Goal: Task Accomplishment & Management: Manage account settings

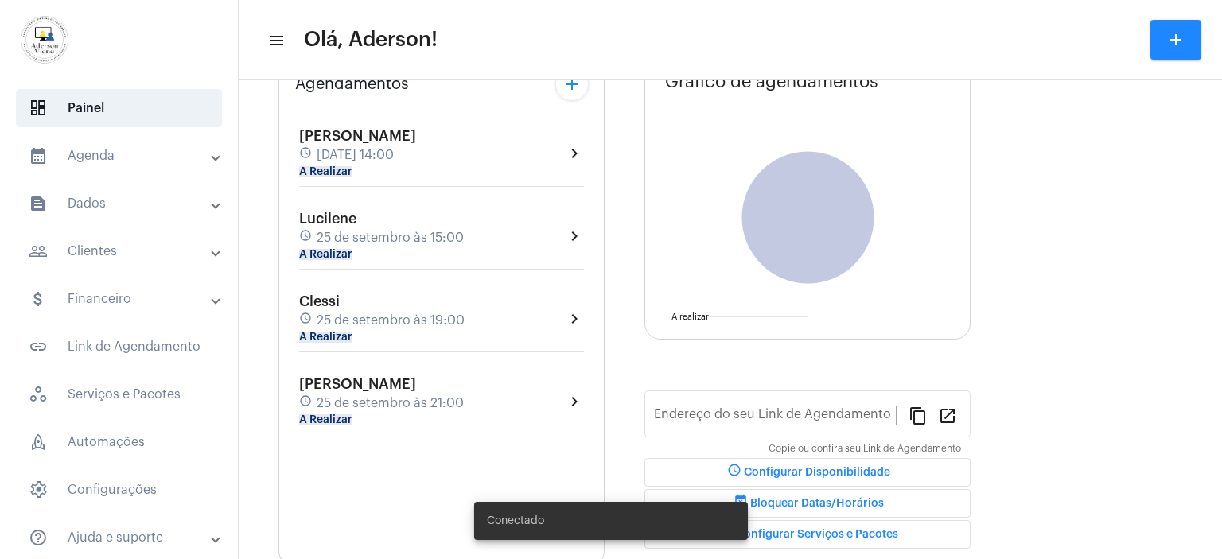
type input "[URL][DOMAIN_NAME]"
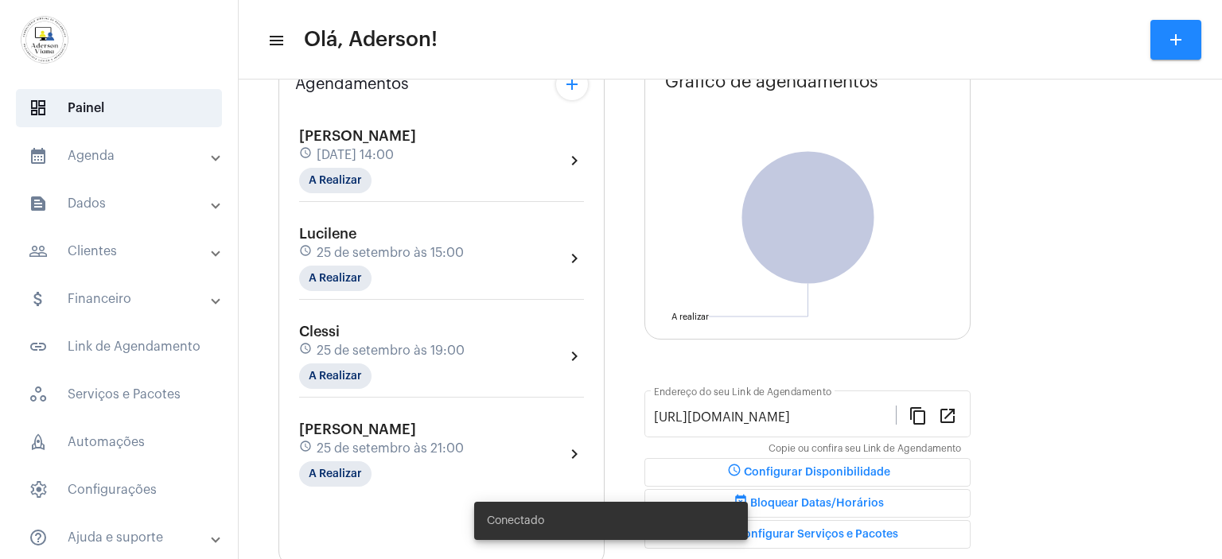
click at [103, 249] on mat-panel-title "people_outline Clientes" at bounding box center [121, 251] width 184 height 19
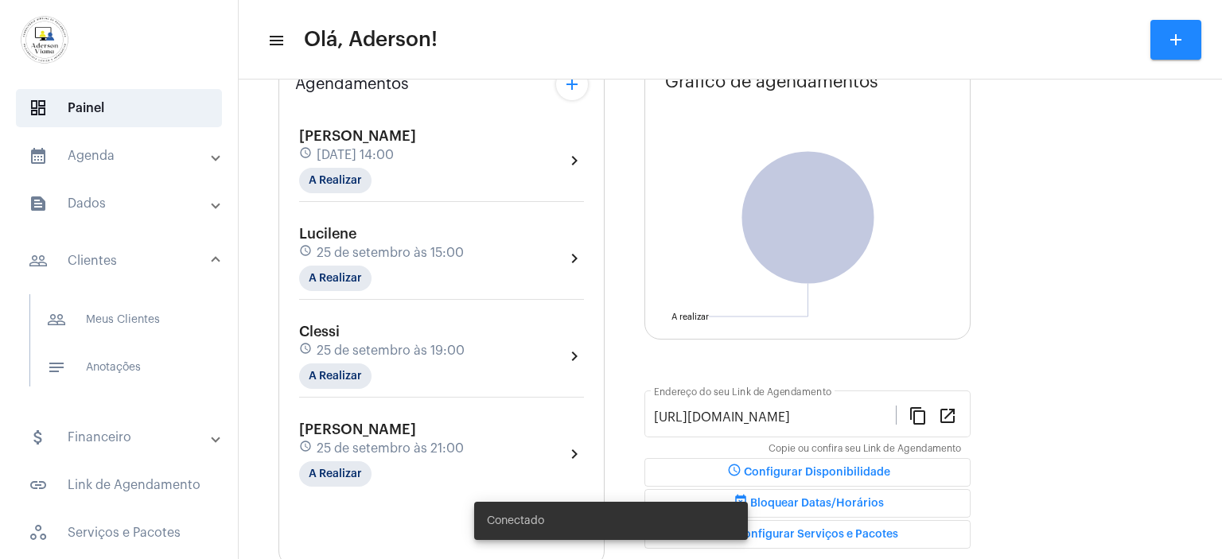
click at [103, 251] on mat-panel-title "people_outline Clientes" at bounding box center [121, 260] width 184 height 19
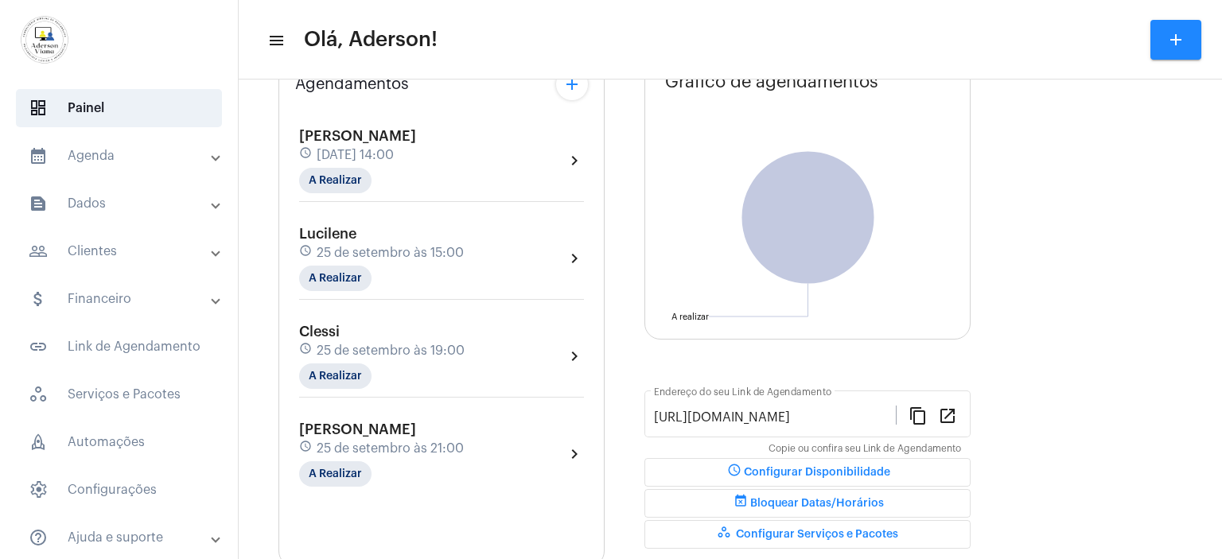
click at [103, 248] on mat-panel-title "people_outline Clientes" at bounding box center [121, 251] width 184 height 19
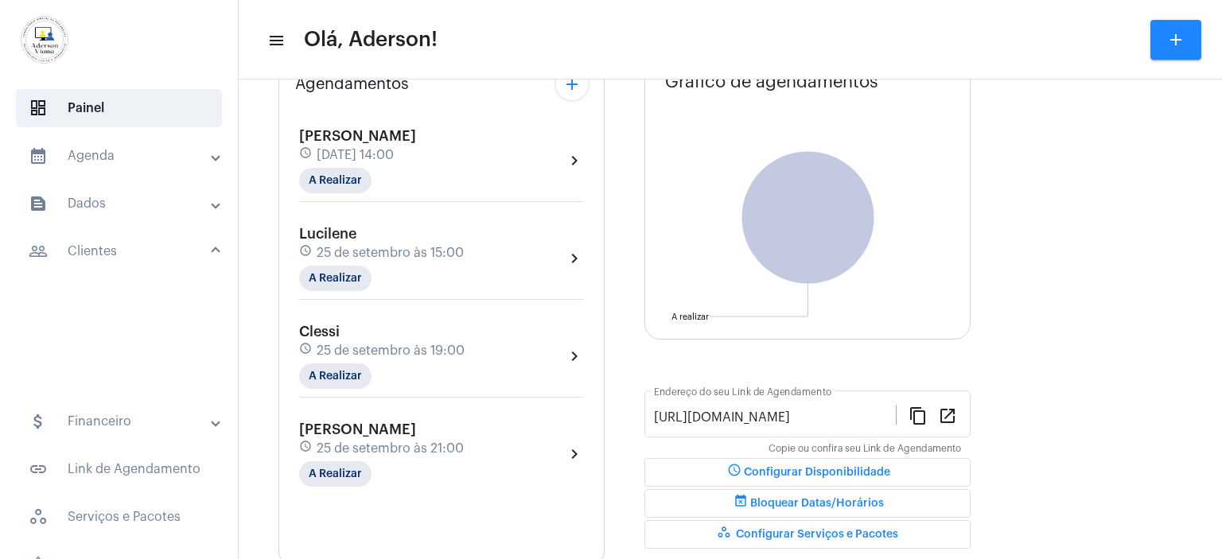
click at [103, 248] on mat-panel-title "people_outline Clientes" at bounding box center [121, 251] width 184 height 19
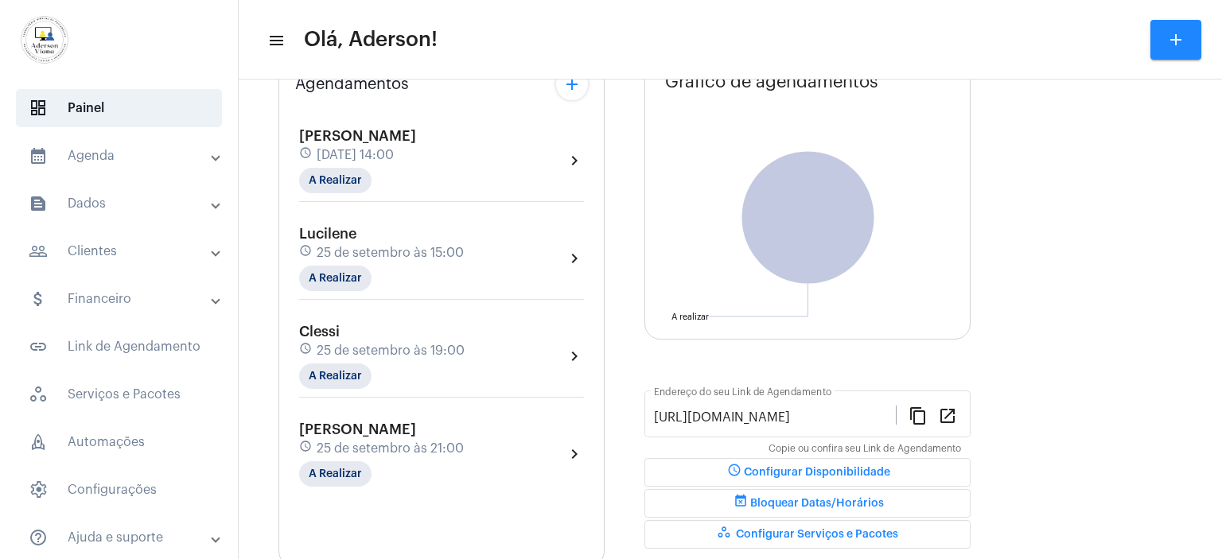
click at [104, 251] on mat-panel-title "people_outline Clientes" at bounding box center [121, 251] width 184 height 19
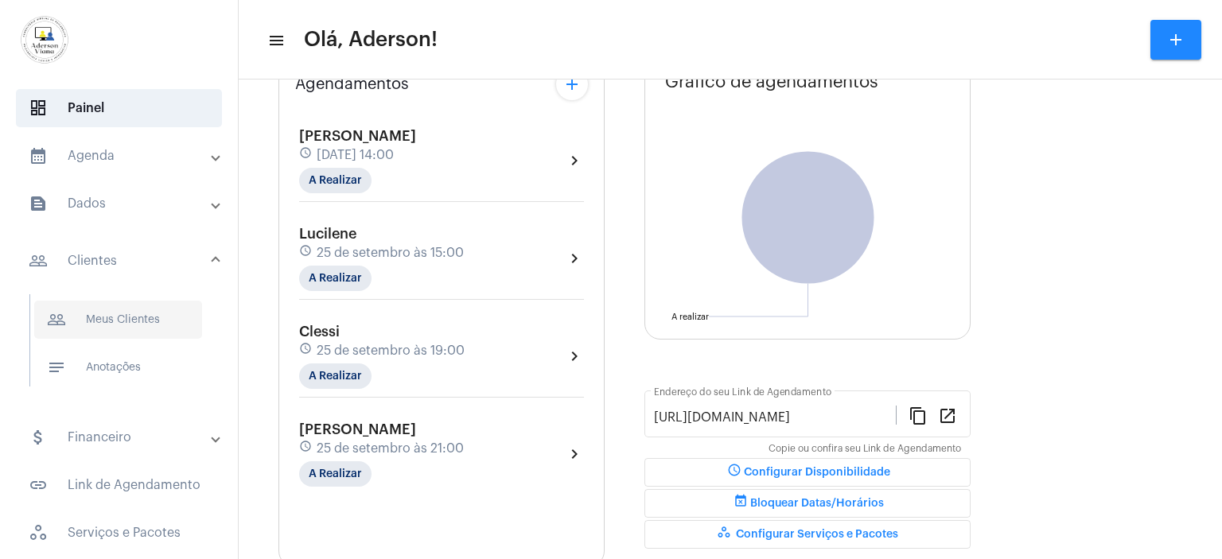
click at [124, 321] on span "people_outline Meus Clientes" at bounding box center [118, 320] width 168 height 38
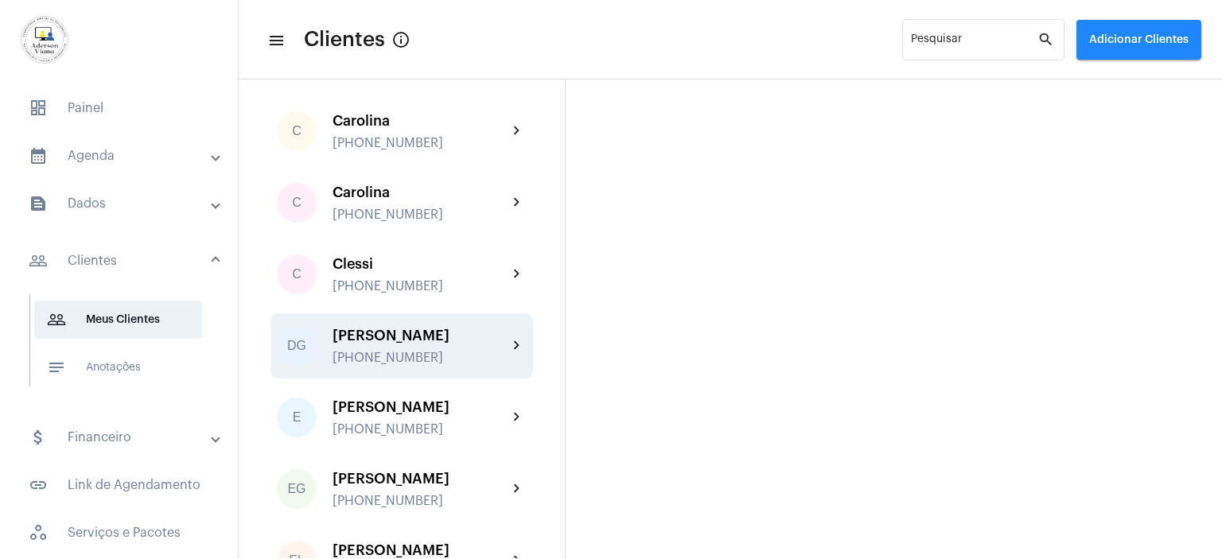
scroll to position [477, 0]
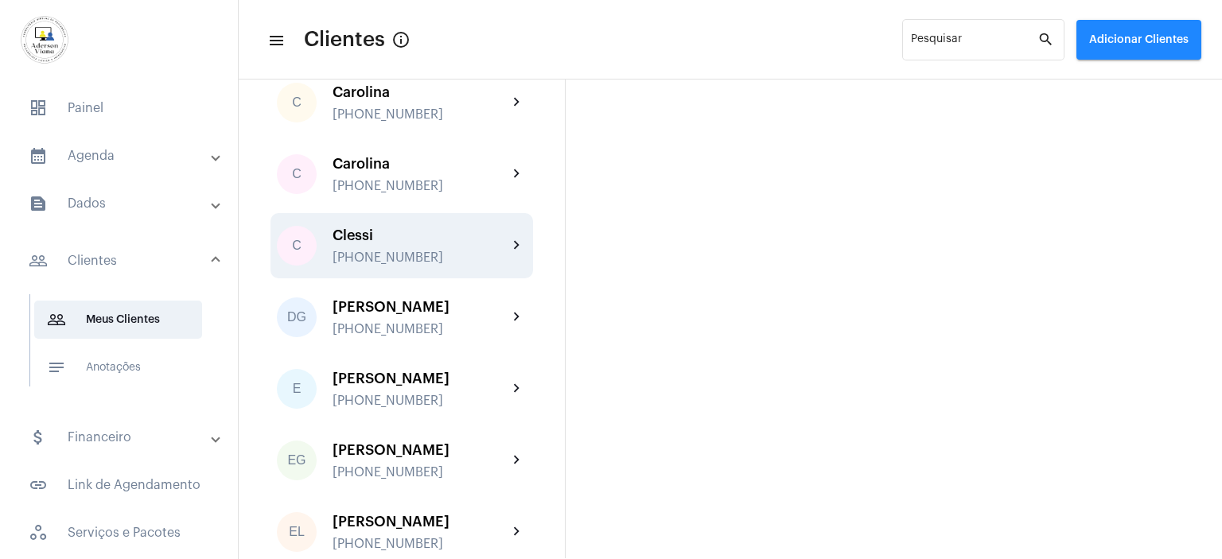
click at [369, 247] on div "Clessi [PHONE_NUMBER]" at bounding box center [420, 246] width 175 height 37
click at [369, 247] on mat-sidenav-content "menu Clientes info_outlined Pesquisar search Adicionar Clientes AJ [PERSON_NAME…" at bounding box center [730, 279] width 983 height 559
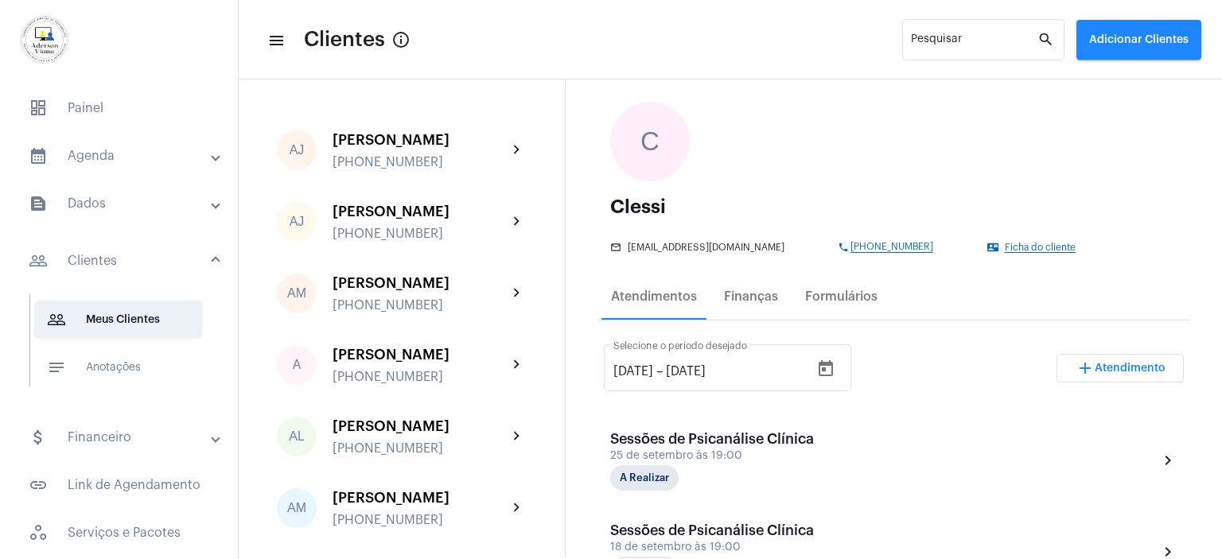
scroll to position [159, 0]
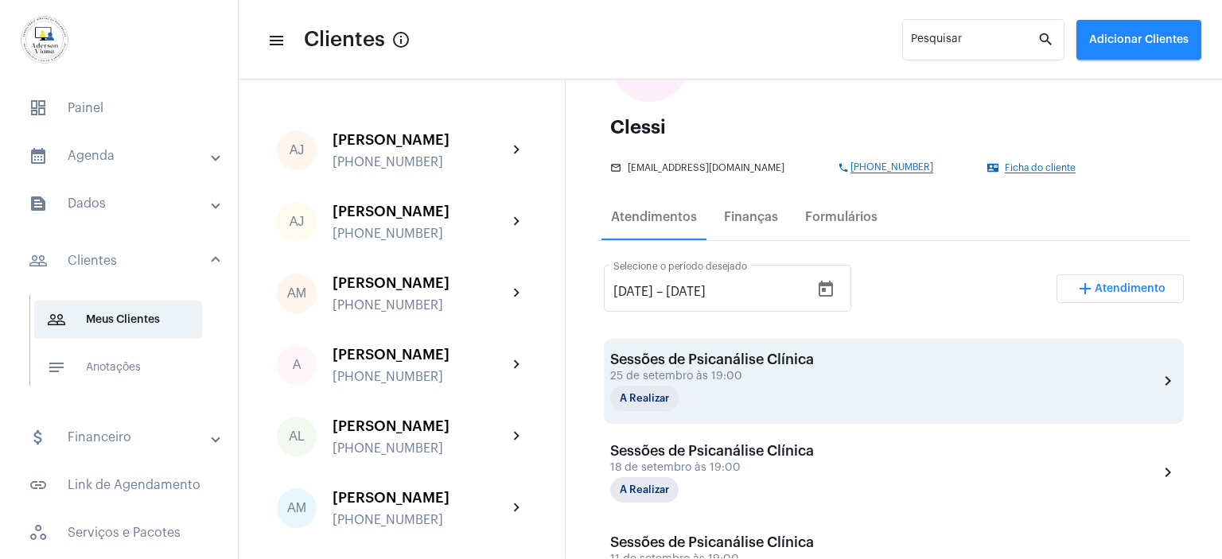
click at [735, 387] on div "A Realizar" at bounding box center [689, 398] width 159 height 25
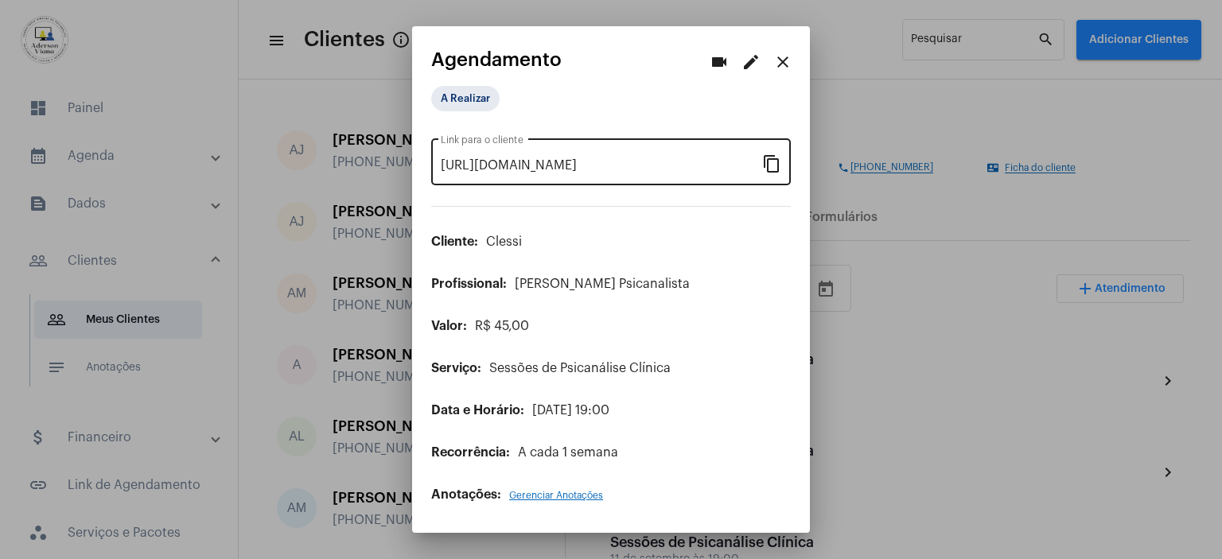
click at [773, 166] on mat-icon "content_copy" at bounding box center [771, 163] width 19 height 19
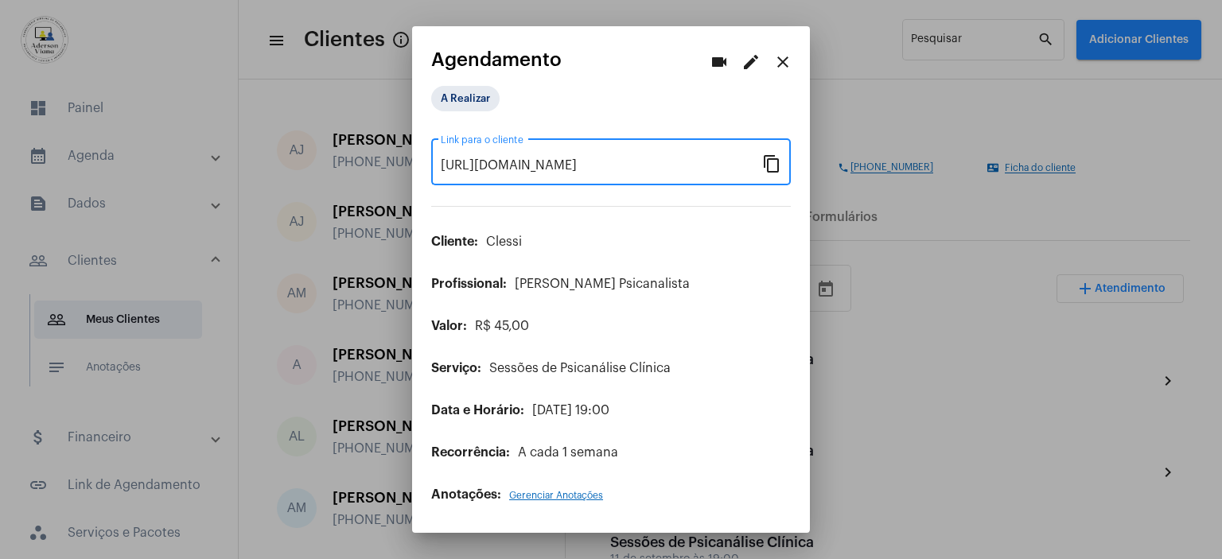
click at [777, 64] on mat-icon "close" at bounding box center [782, 62] width 19 height 19
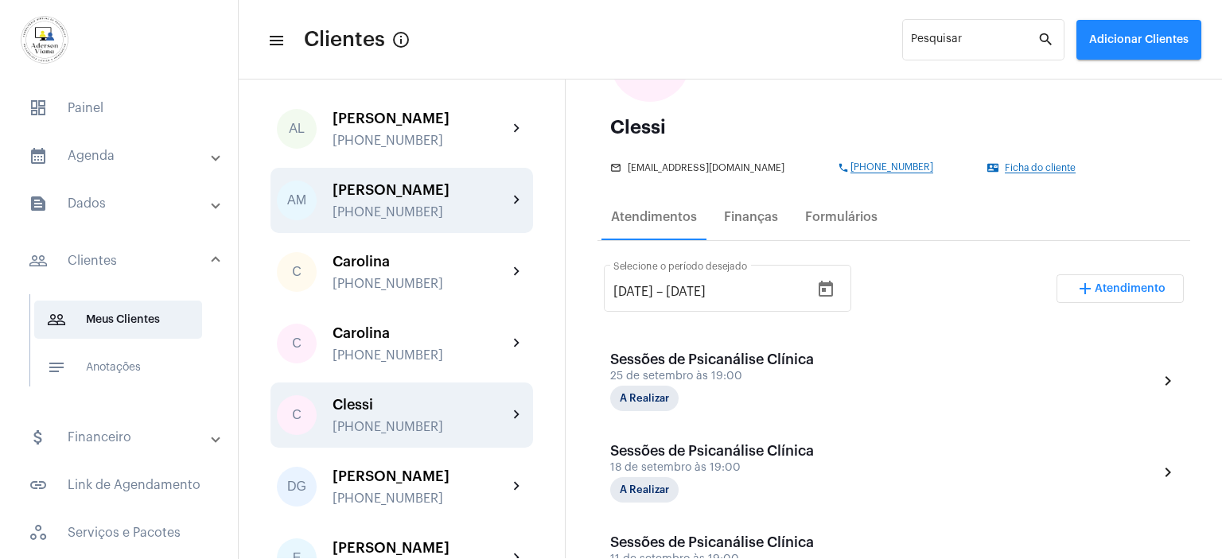
scroll to position [318, 0]
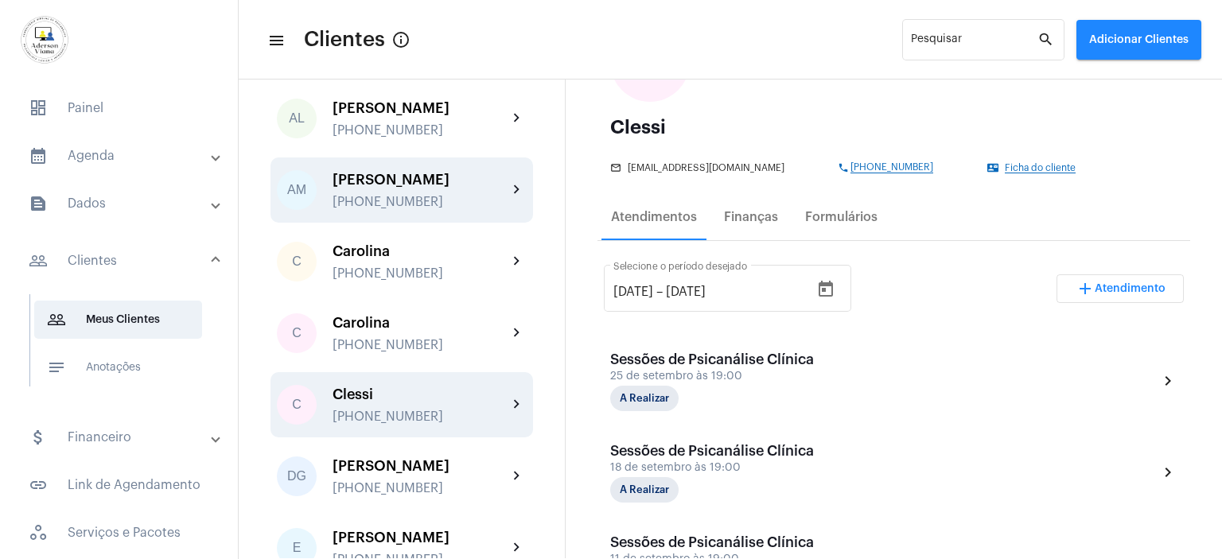
click at [379, 193] on div "[PERSON_NAME] [PHONE_NUMBER]" at bounding box center [420, 190] width 175 height 37
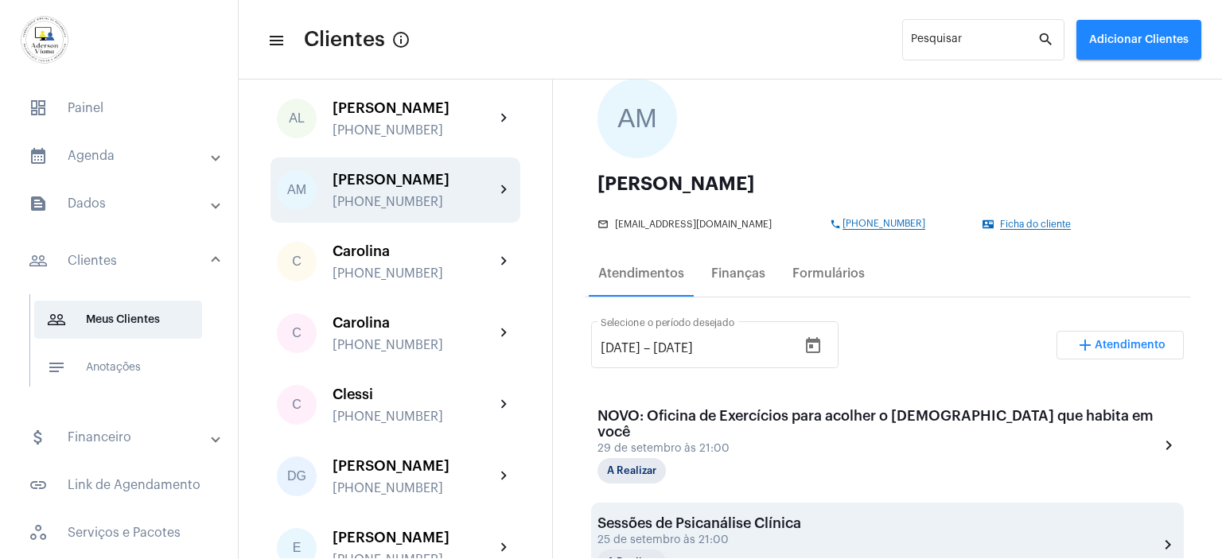
scroll to position [318, 0]
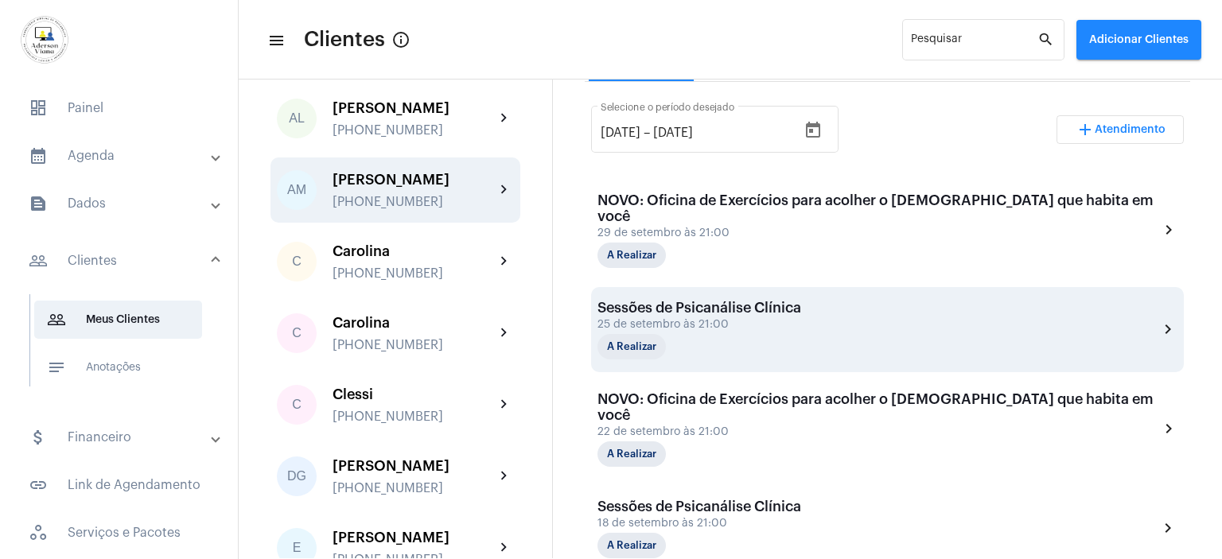
click at [715, 287] on div "Sessões de Psicanálise Clínica [DATE] 21:00 A Realizar chevron_right" at bounding box center [887, 329] width 593 height 85
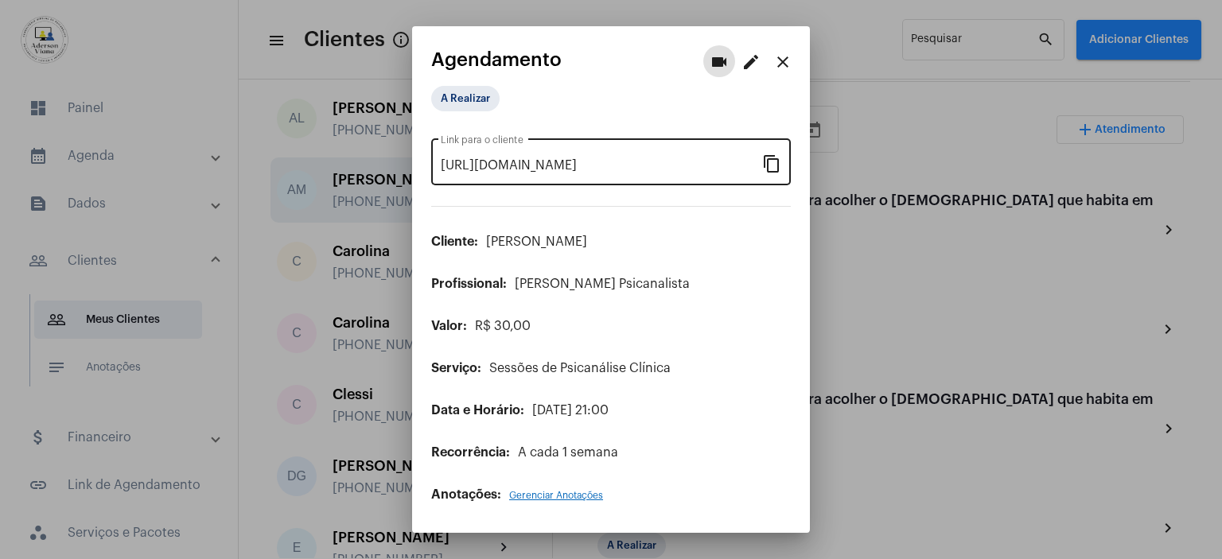
click at [776, 161] on mat-icon "content_copy" at bounding box center [771, 163] width 19 height 19
